Goal: Check status: Check status

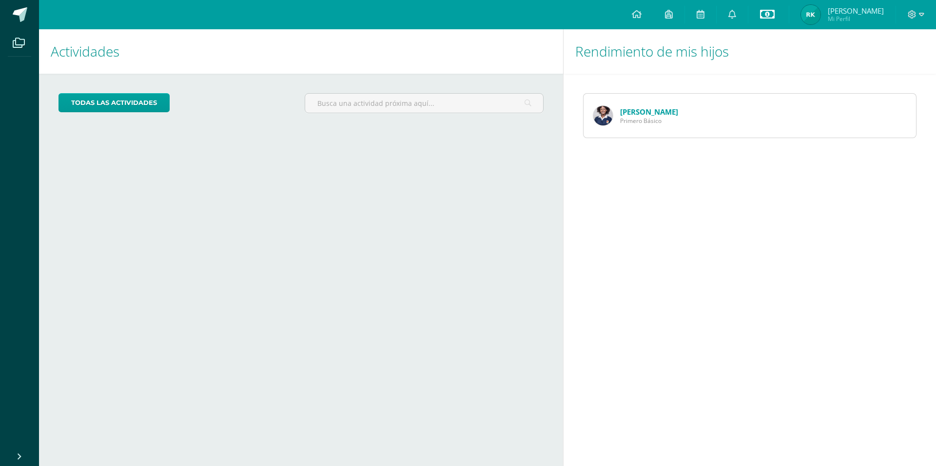
click at [772, 11] on icon at bounding box center [767, 14] width 15 height 12
click at [757, 59] on link "Estado de cuenta actual" at bounding box center [773, 55] width 107 height 23
click at [763, 77] on link "Estado de cuenta Histórico" at bounding box center [773, 78] width 107 height 23
click at [652, 110] on link "[PERSON_NAME]" at bounding box center [649, 112] width 58 height 10
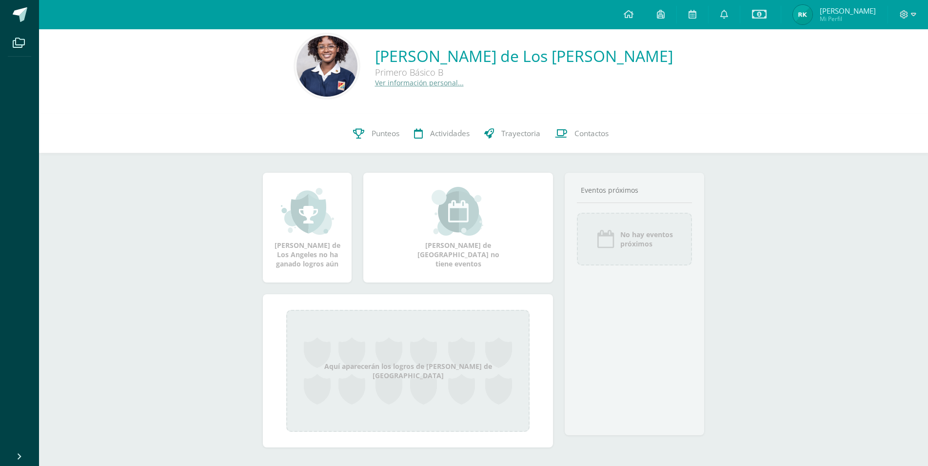
scroll to position [15, 0]
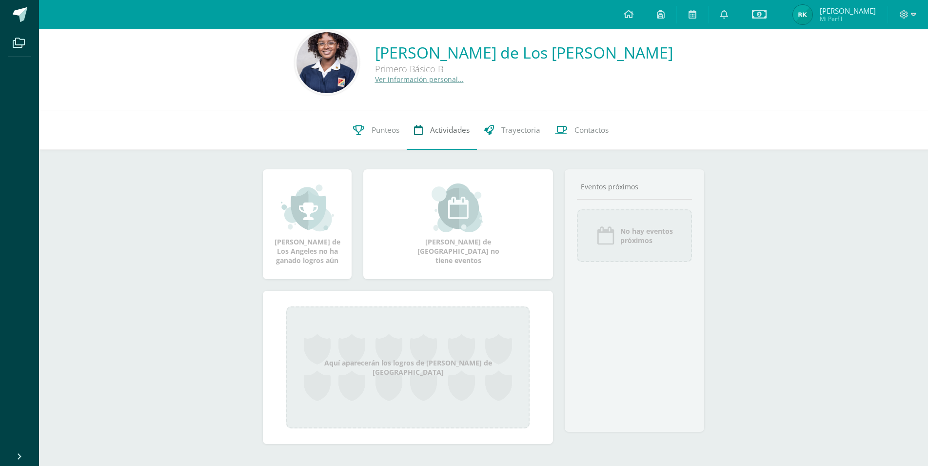
click at [456, 130] on span "Actividades" at bounding box center [449, 130] width 39 height 10
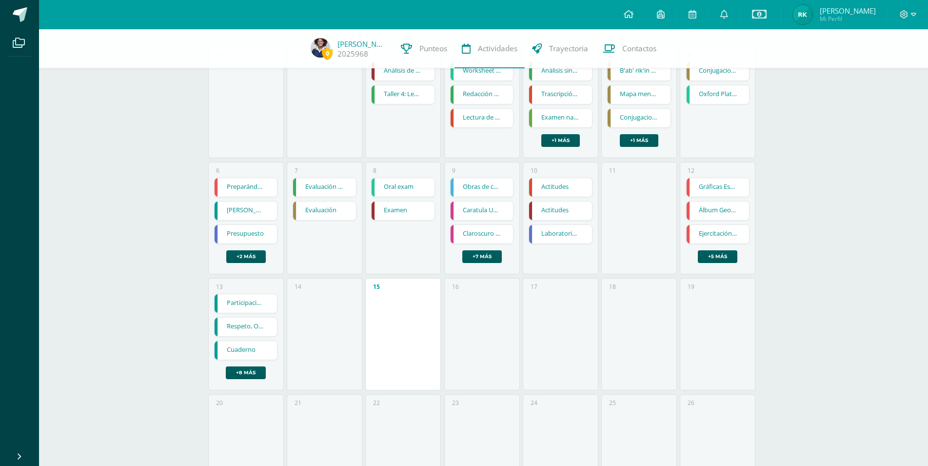
scroll to position [146, 0]
